Goal: Transaction & Acquisition: Purchase product/service

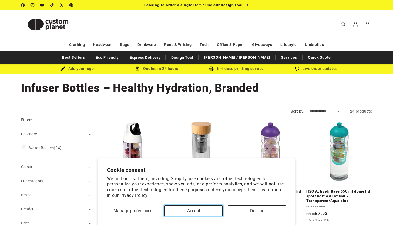
click at [208, 214] on button "Accept" at bounding box center [194, 210] width 58 height 11
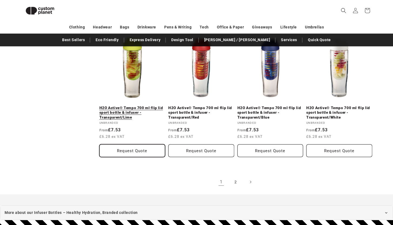
scroll to position [585, 0]
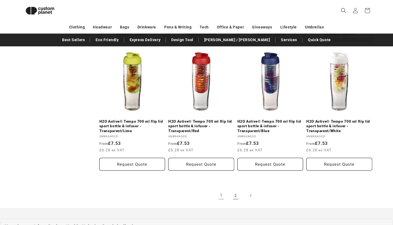
click at [233, 193] on link "2" at bounding box center [236, 195] width 12 height 12
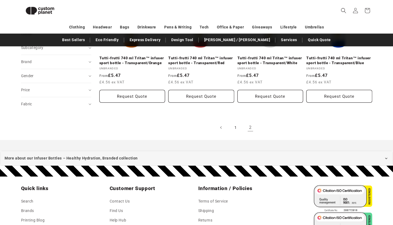
scroll to position [129, 0]
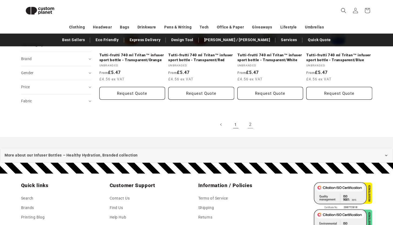
click at [235, 124] on link "1" at bounding box center [236, 124] width 12 height 12
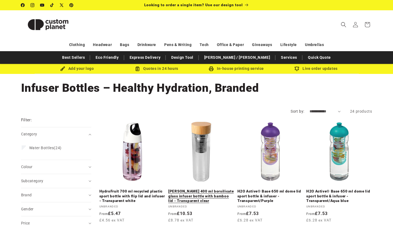
click at [189, 189] on link "[PERSON_NAME] 400 ml borsilicate glass infuser bottle with bamboo lid - Transpa…" at bounding box center [201, 196] width 66 height 14
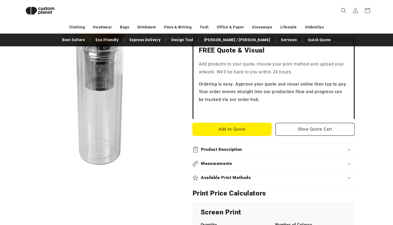
scroll to position [185, 0]
click at [224, 144] on summary "Product Description" at bounding box center [274, 149] width 162 height 14
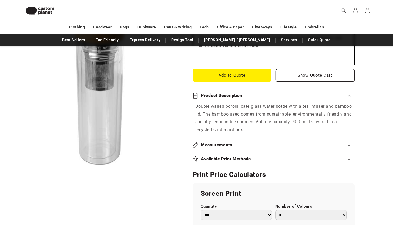
scroll to position [250, 0]
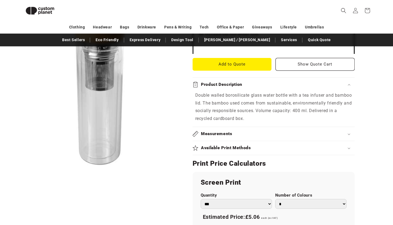
click at [223, 145] on summary "Available Print Methods" at bounding box center [274, 148] width 162 height 14
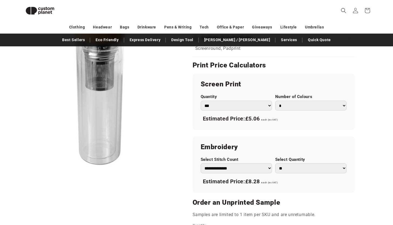
scroll to position [382, 0]
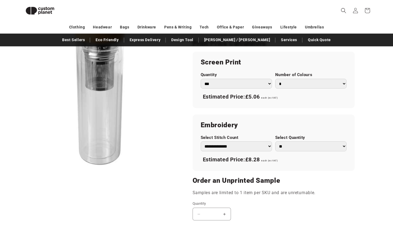
click at [226, 83] on select "*** *** *** **** **** **** ***** *****" at bounding box center [236, 84] width 71 height 10
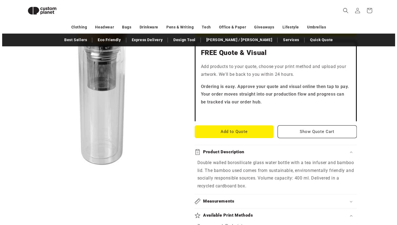
scroll to position [180, 0]
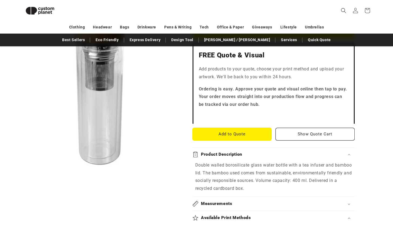
click at [235, 131] on button "Add to Quote" at bounding box center [232, 134] width 79 height 13
